Goal: Information Seeking & Learning: Learn about a topic

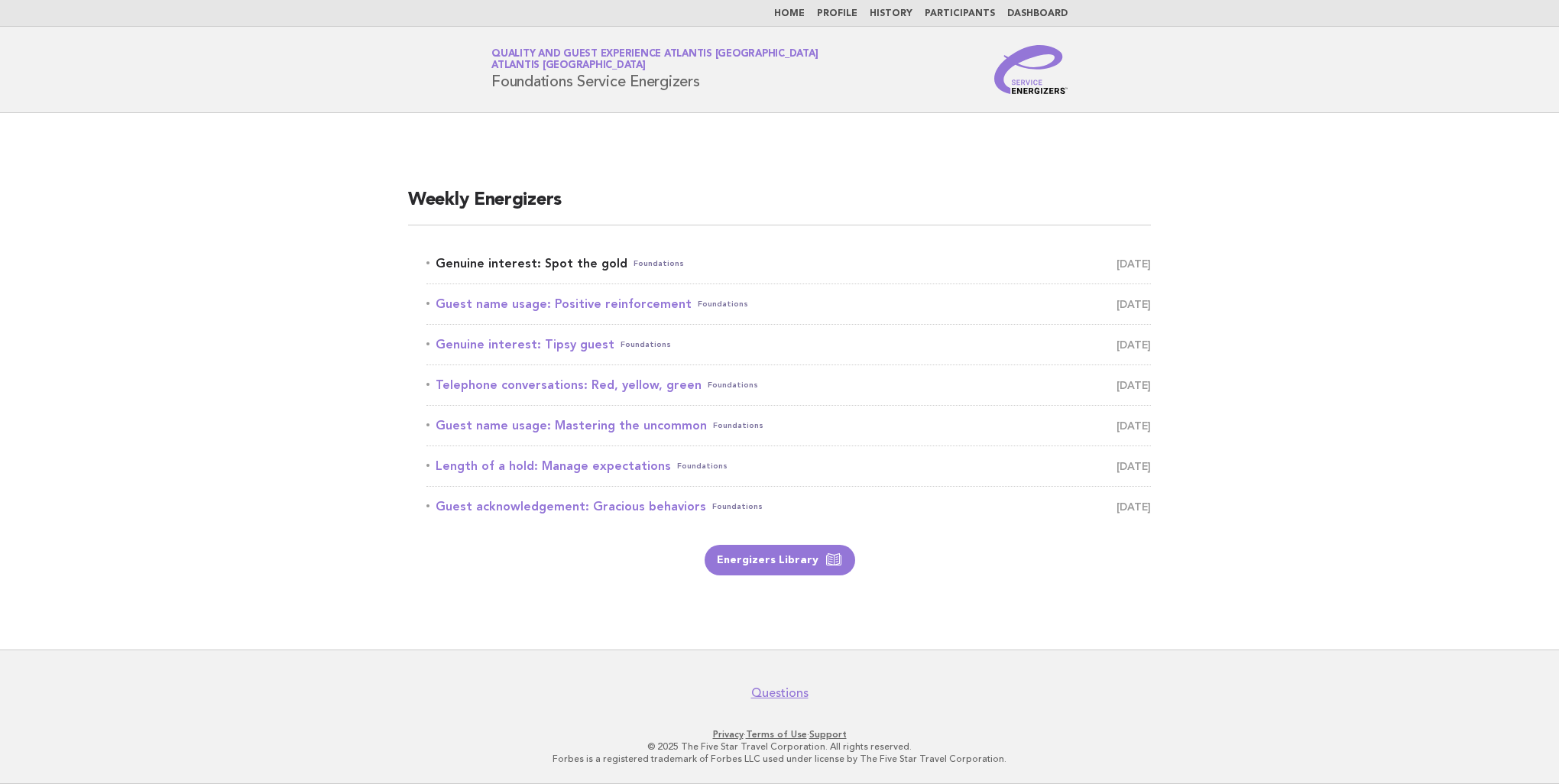
click at [514, 264] on link "Genuine interest: Spot the gold Foundations [DATE]" at bounding box center [788, 262] width 725 height 21
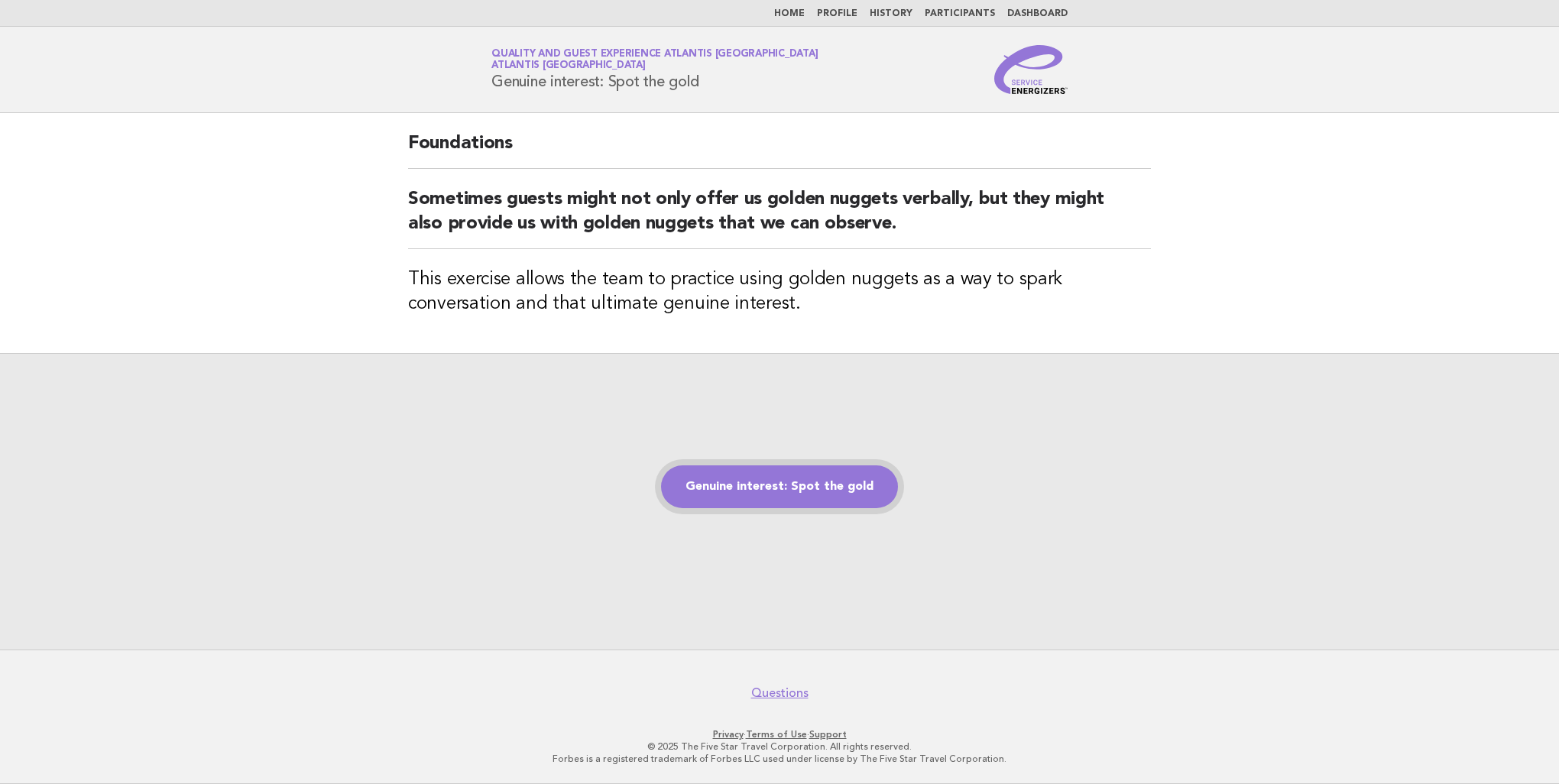
click at [776, 485] on link "Genuine interest: Spot the gold" at bounding box center [779, 486] width 237 height 43
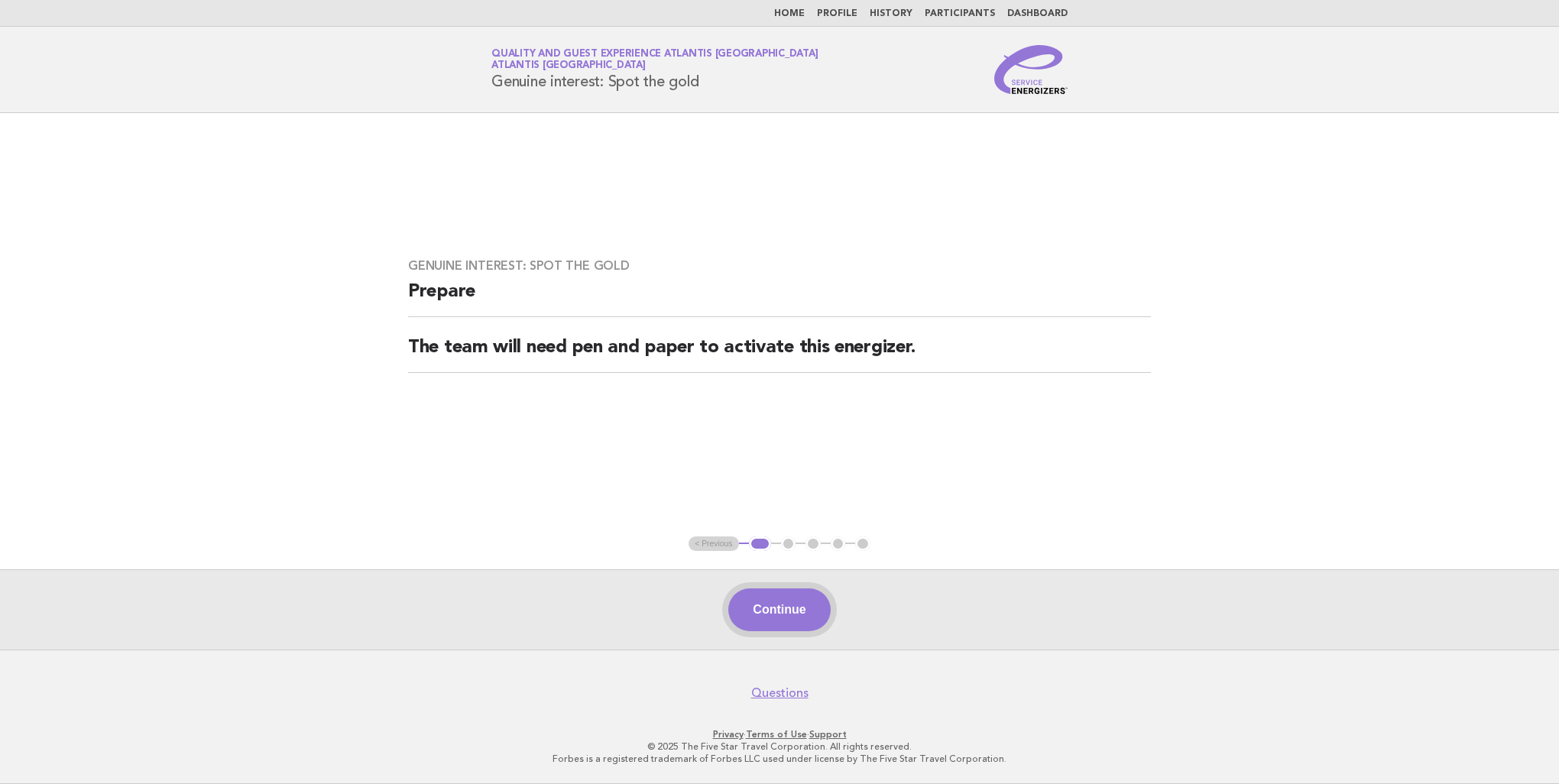
click at [817, 607] on button "Continue" at bounding box center [780, 609] width 102 height 43
